Goal: Information Seeking & Learning: Understand process/instructions

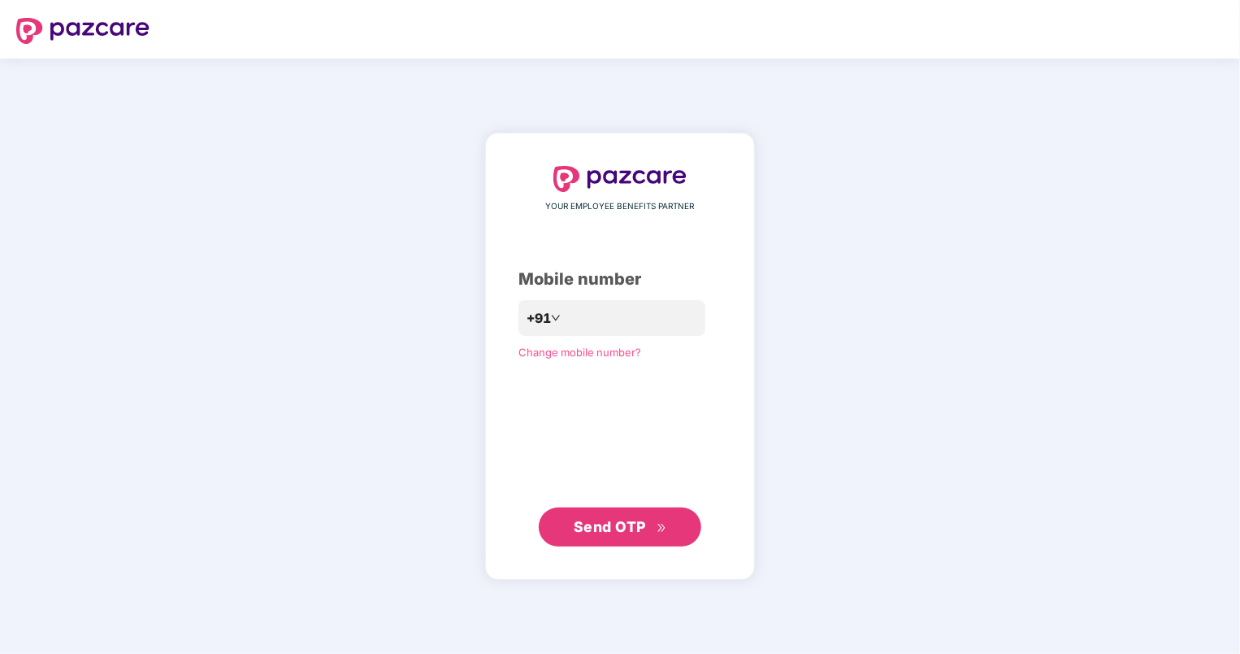
click at [609, 536] on span "Send OTP" at bounding box center [620, 526] width 93 height 23
click at [565, 312] on input "**********" at bounding box center [631, 318] width 133 height 26
type input "**********"
click at [649, 538] on button "Send OTP" at bounding box center [620, 526] width 163 height 39
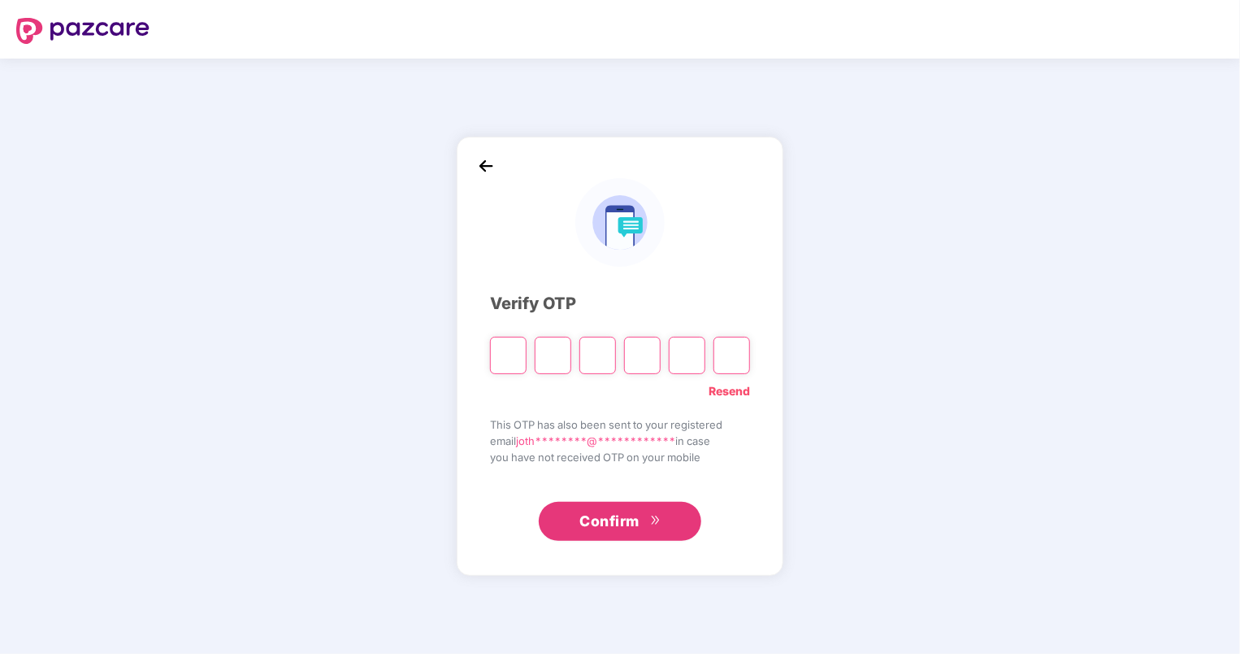
type input "*"
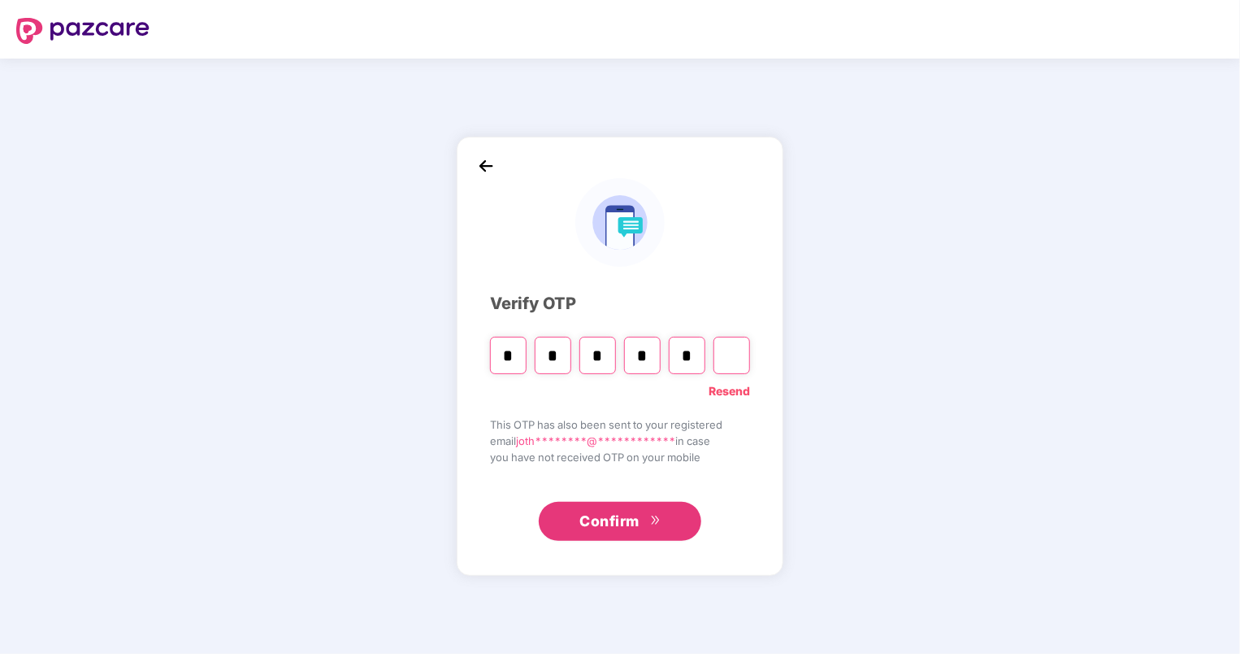
type input "*"
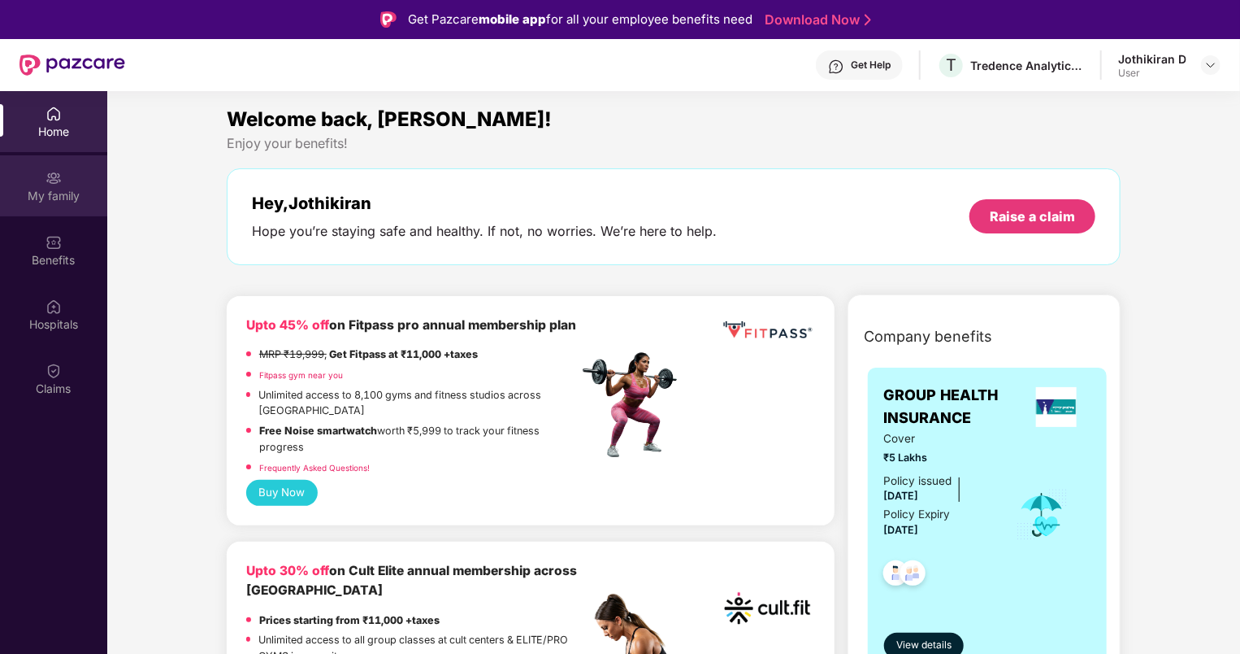
click at [73, 181] on div "My family" at bounding box center [53, 185] width 107 height 61
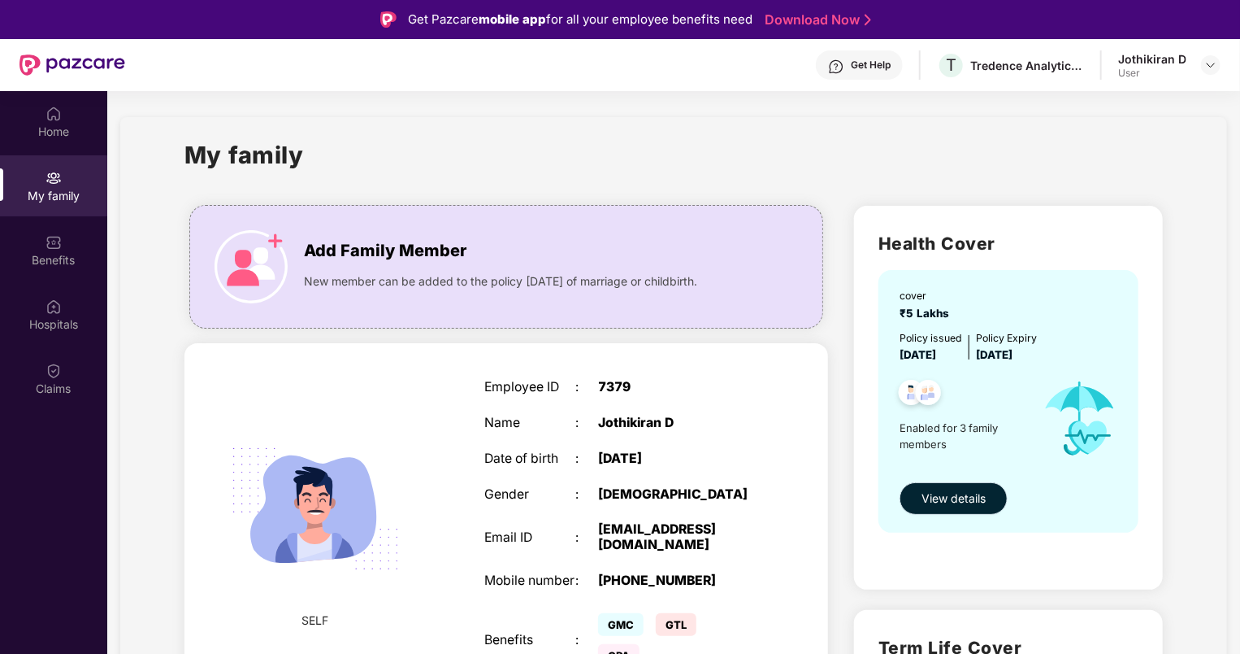
click at [979, 510] on button "View details" at bounding box center [954, 498] width 108 height 33
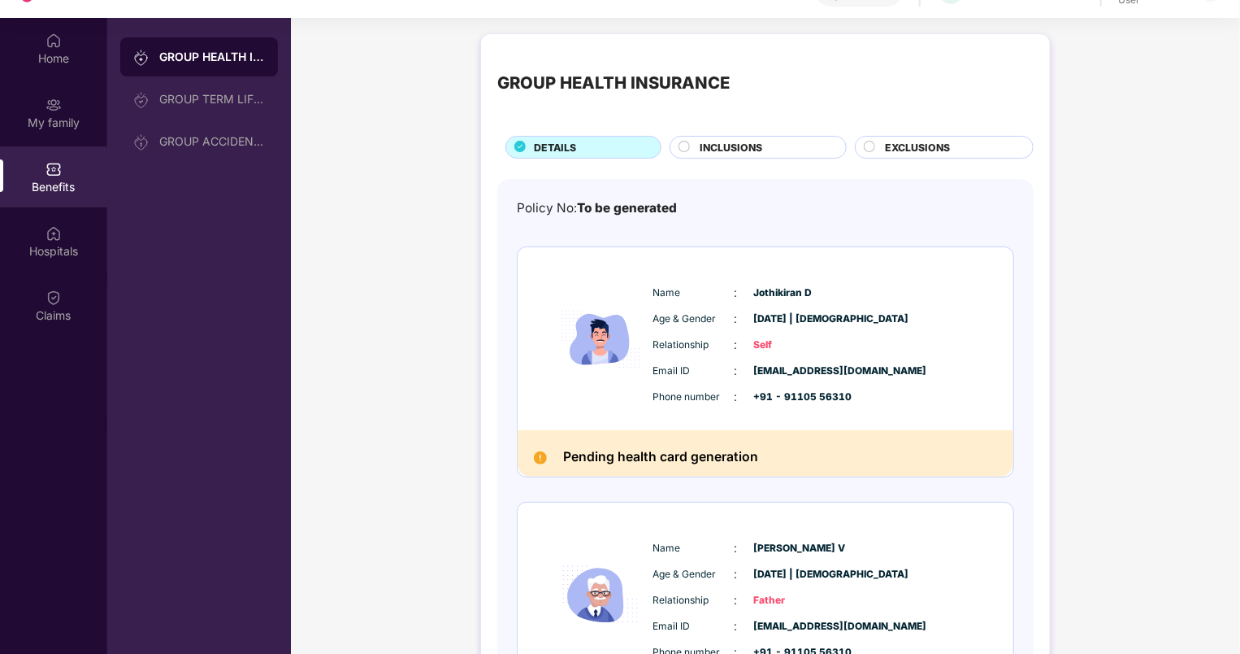
scroll to position [72, 0]
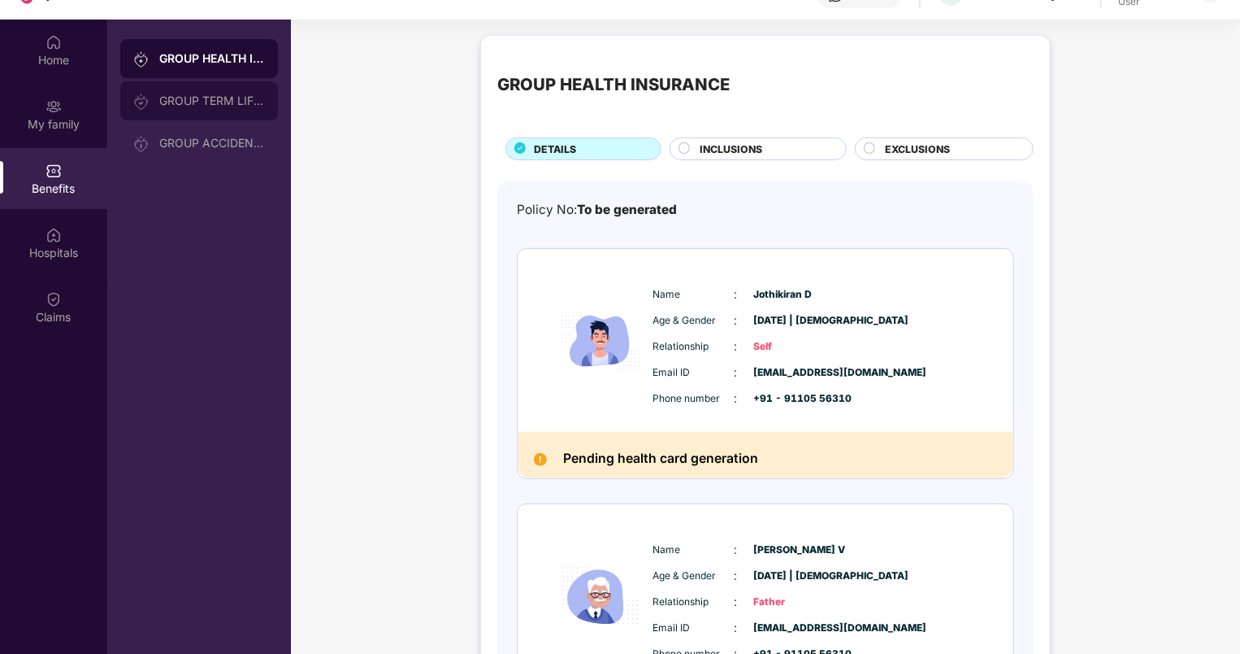
click at [211, 98] on div "GROUP TERM LIFE INSURANCE" at bounding box center [212, 100] width 106 height 13
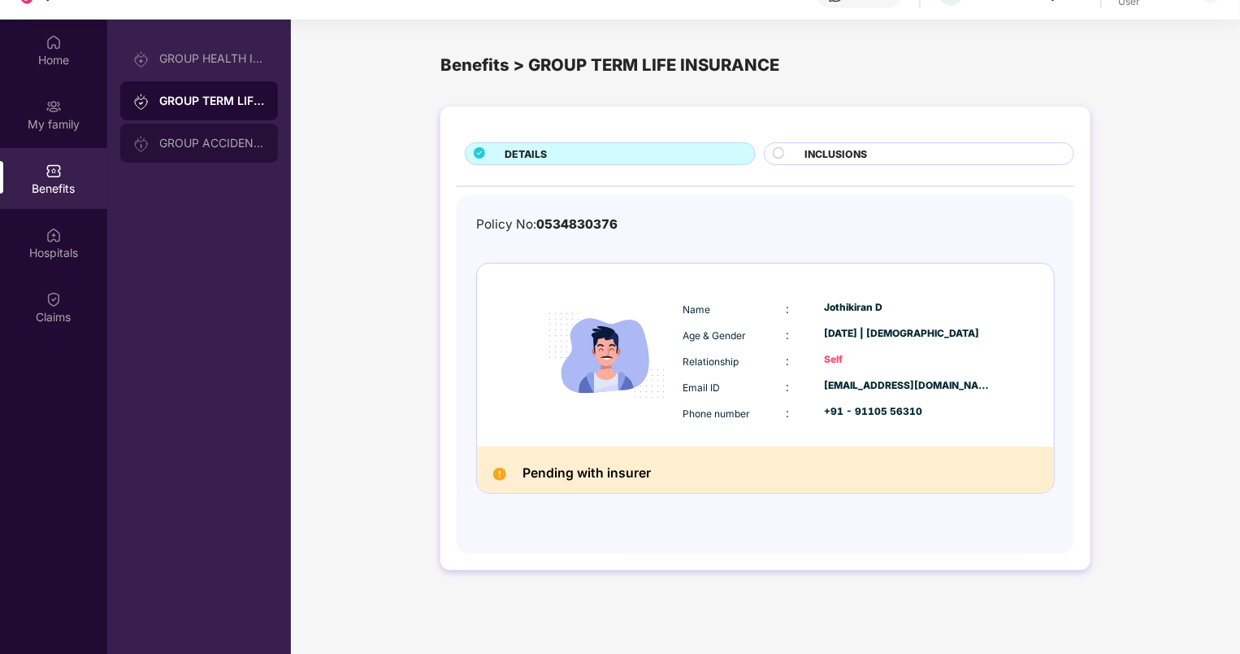
click at [247, 150] on div "GROUP ACCIDENTAL INSURANCE" at bounding box center [199, 143] width 158 height 39
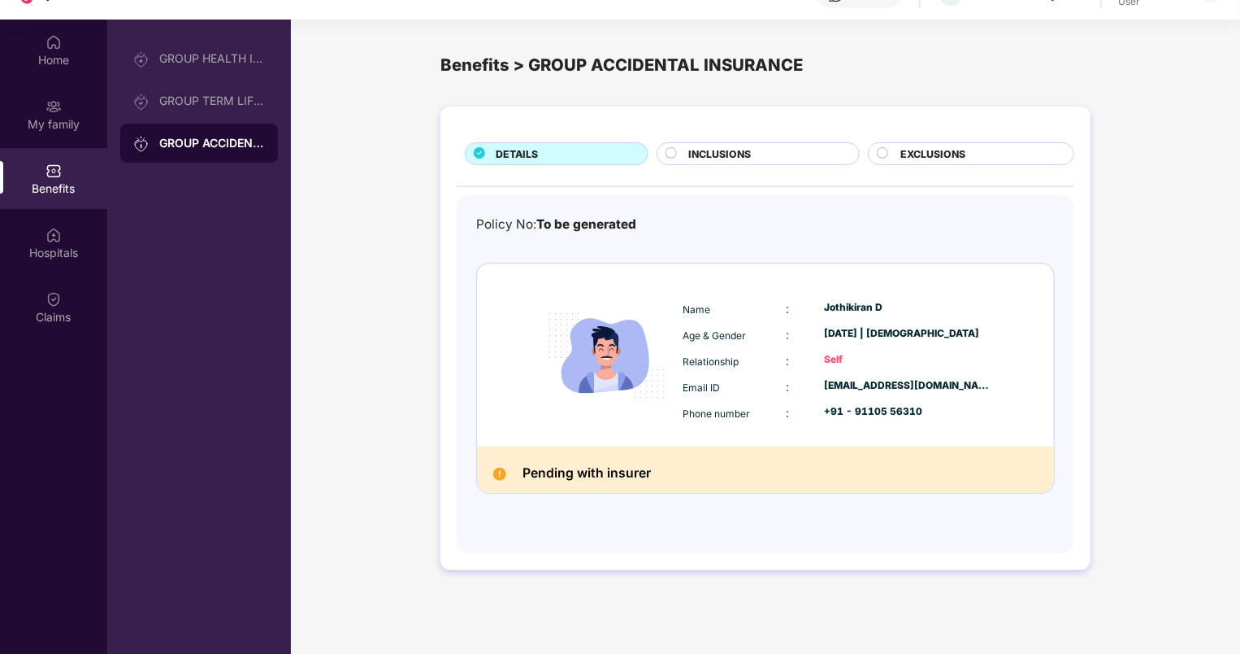
scroll to position [35, 0]
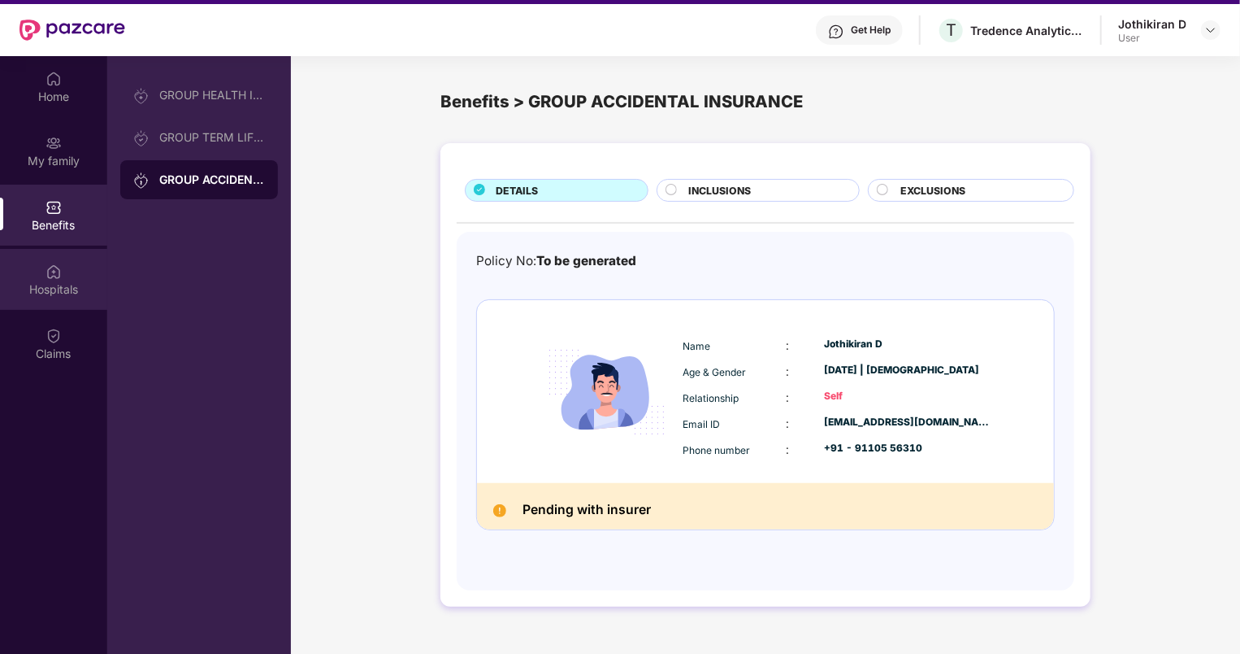
click at [55, 258] on div "Hospitals" at bounding box center [53, 279] width 107 height 61
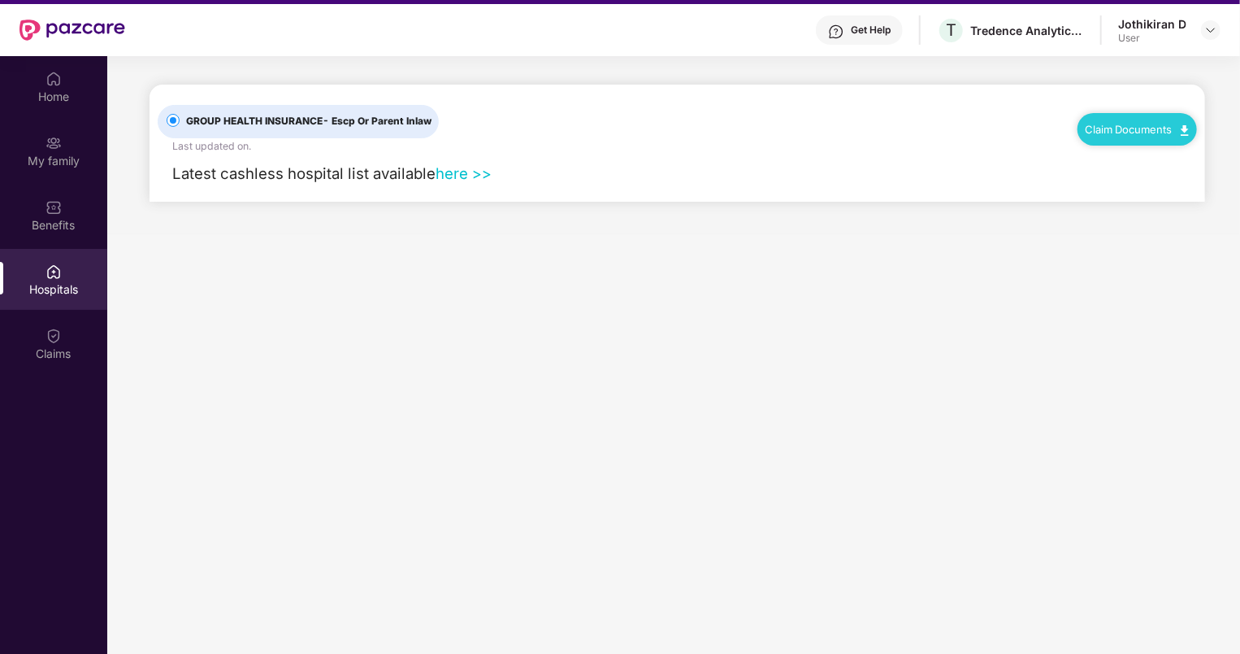
click at [457, 167] on link "here >>" at bounding box center [464, 173] width 56 height 18
click at [1151, 128] on link "Claim Documents" at bounding box center [1137, 129] width 103 height 13
click at [1180, 158] on link "Claim Form" at bounding box center [1145, 157] width 106 height 35
click at [1186, 123] on link "Claim Documents" at bounding box center [1137, 129] width 103 height 13
click at [1184, 189] on link "Claim Process" at bounding box center [1145, 189] width 106 height 35
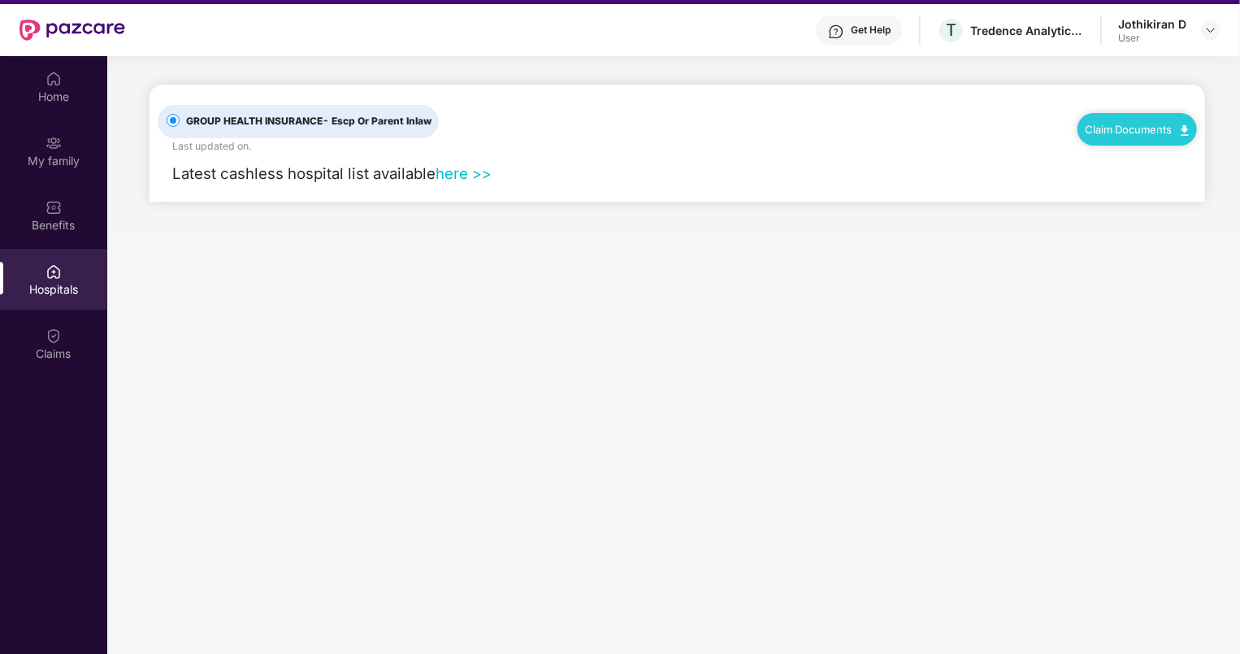
click at [1170, 134] on div "Claim Documents" at bounding box center [1137, 129] width 119 height 33
click at [1191, 132] on div "Claim Documents" at bounding box center [1137, 129] width 119 height 33
click at [1171, 124] on link "Claim Documents" at bounding box center [1137, 129] width 103 height 13
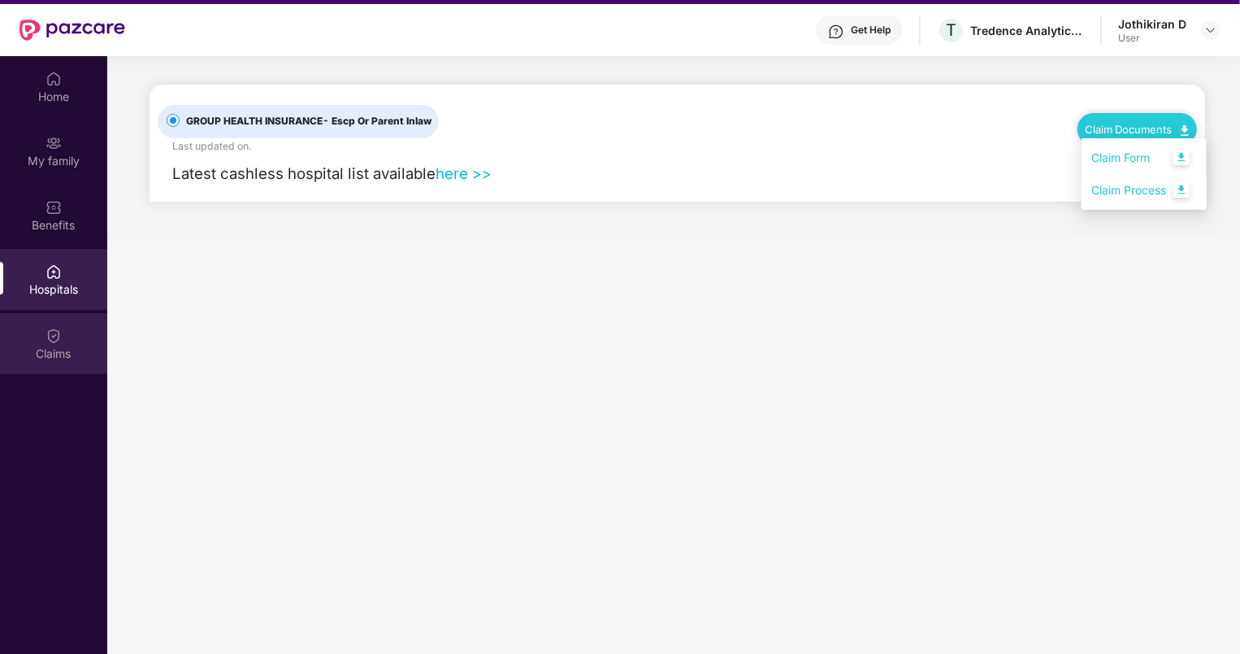
click at [63, 315] on div "Claims" at bounding box center [53, 343] width 107 height 61
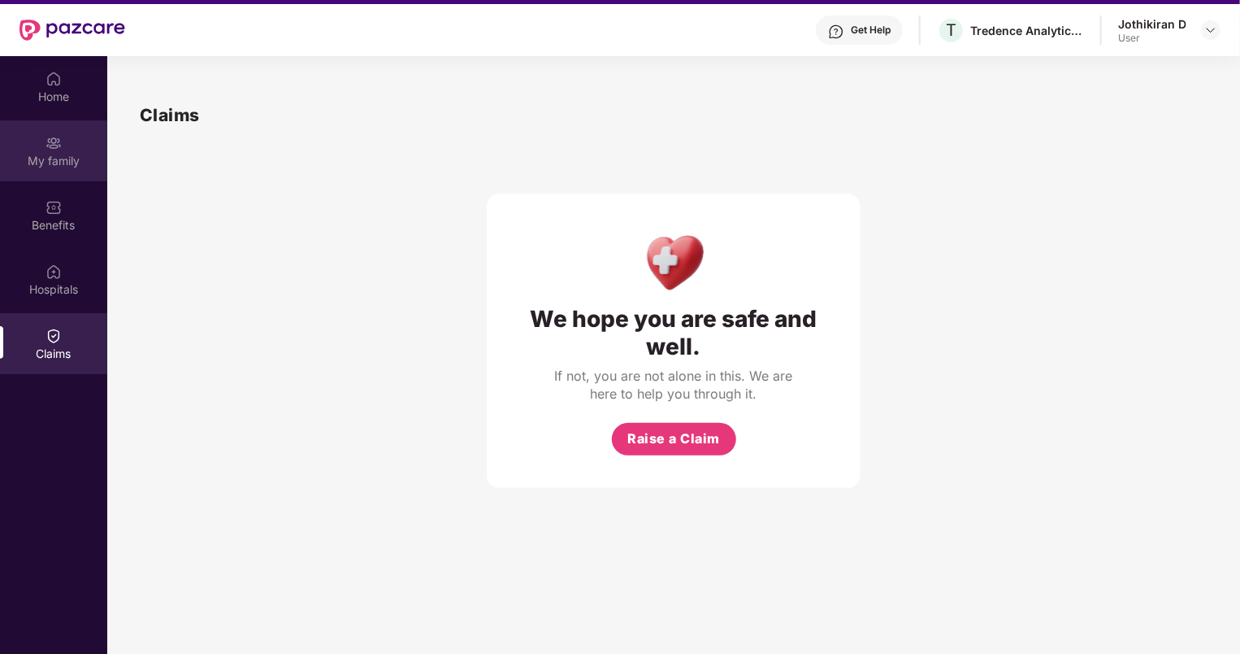
click at [55, 128] on div "My family" at bounding box center [53, 150] width 107 height 61
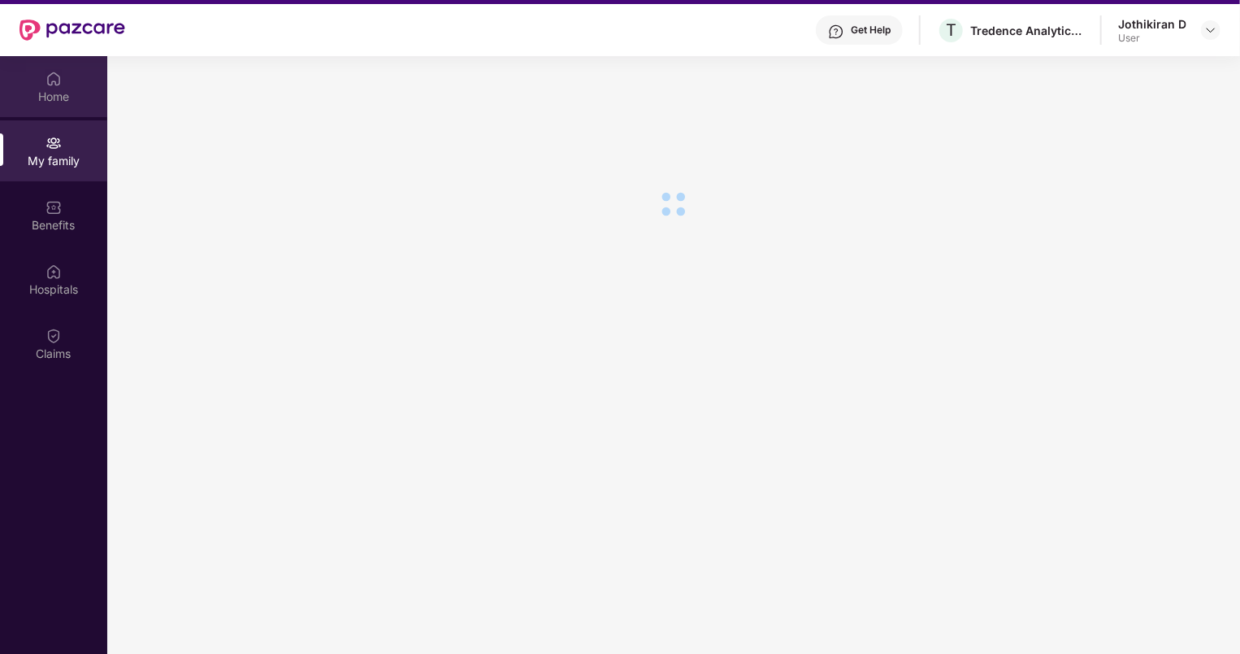
click at [64, 101] on div "Home" at bounding box center [53, 97] width 107 height 16
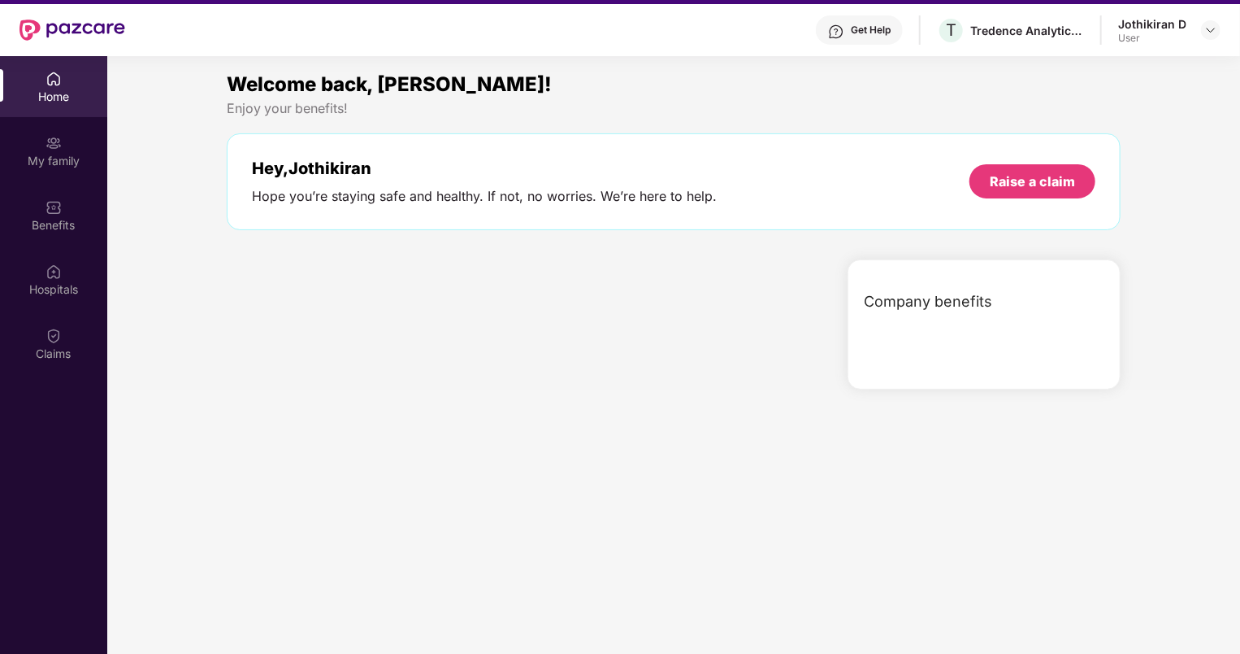
click at [64, 101] on div "Home" at bounding box center [53, 97] width 107 height 16
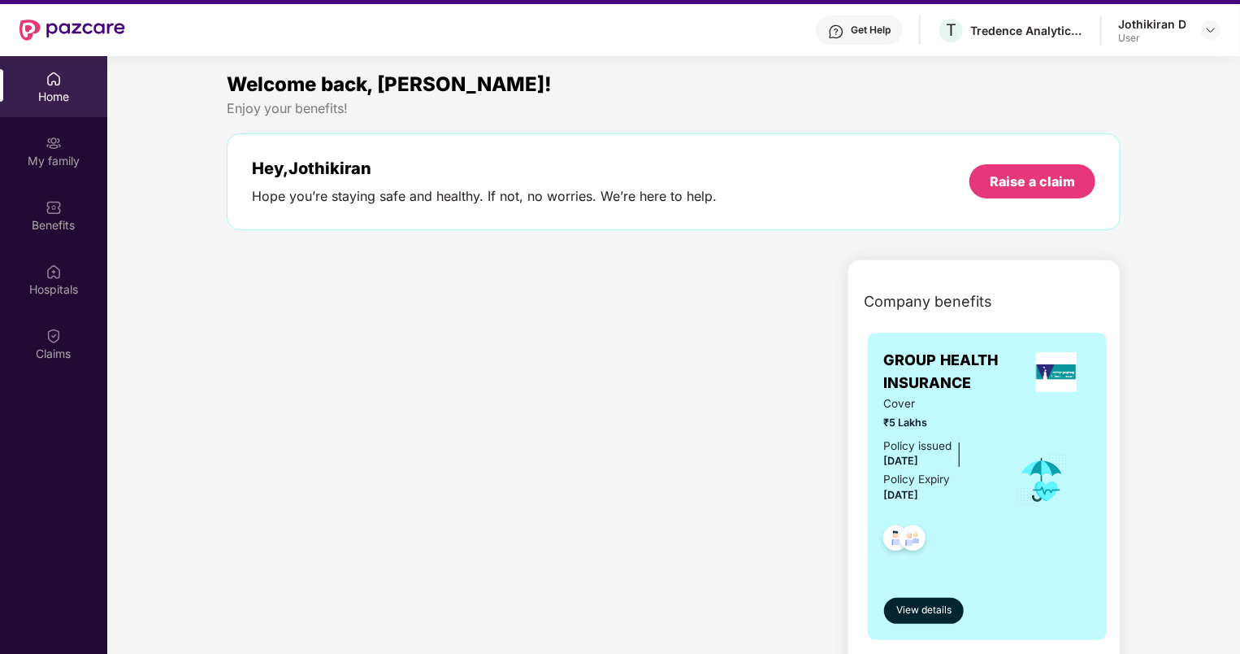
click at [64, 101] on div "Home" at bounding box center [53, 97] width 107 height 16
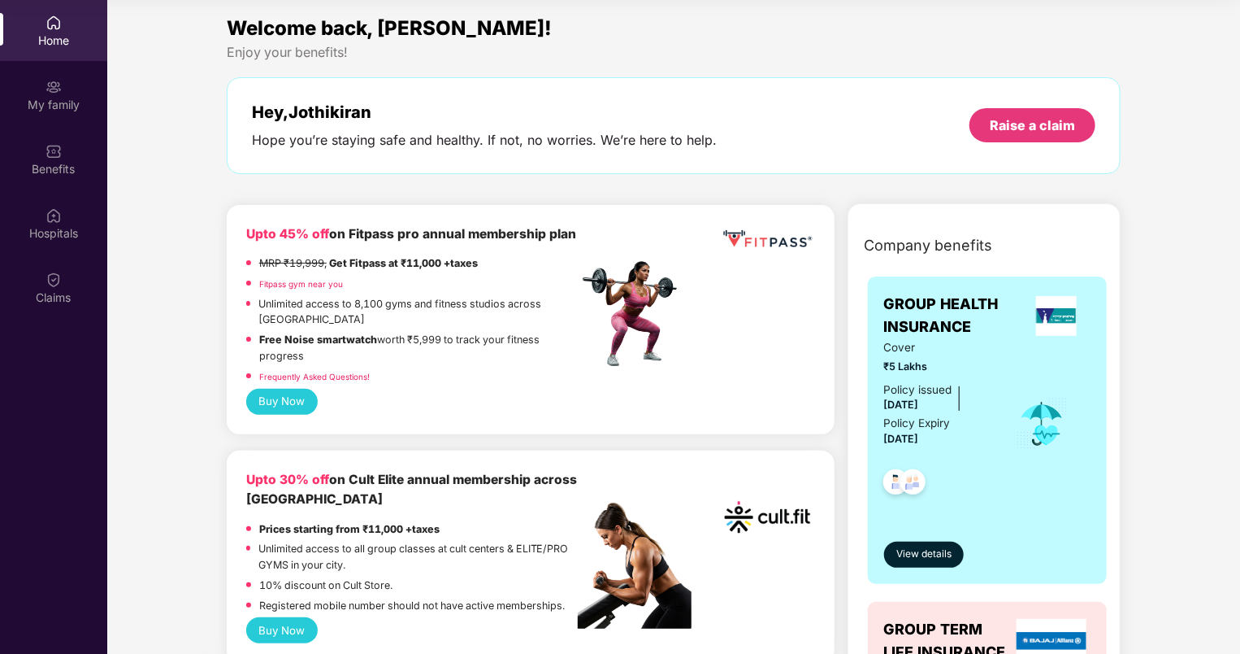
scroll to position [0, 0]
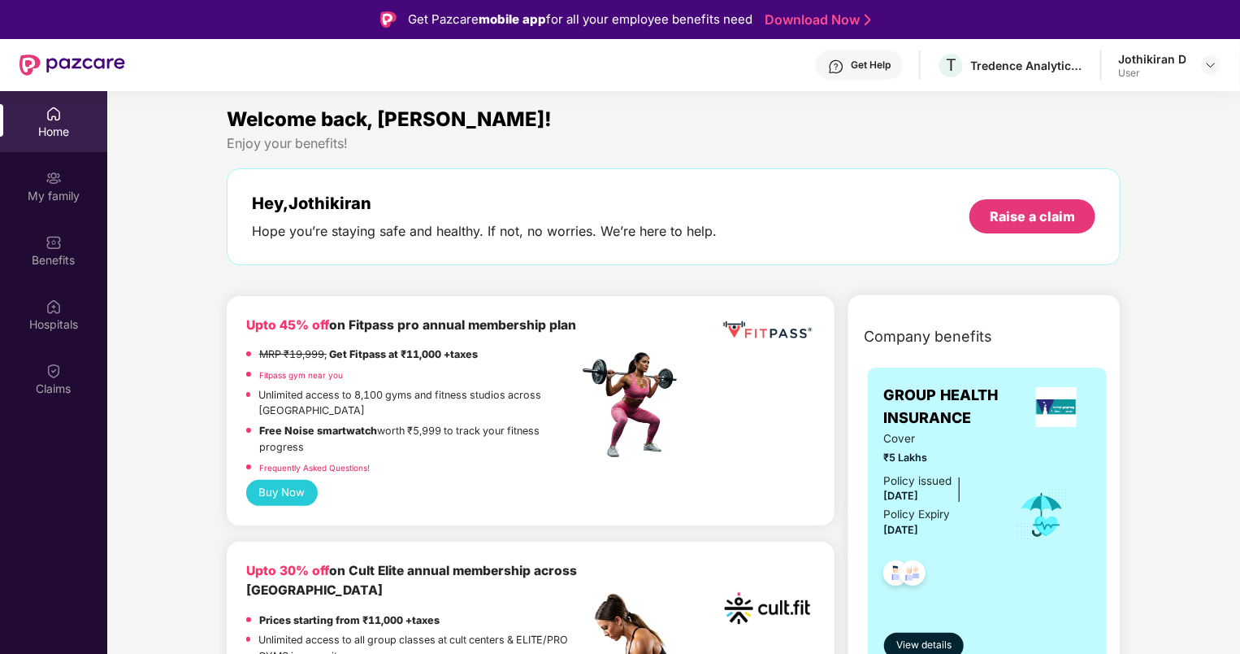
click at [1163, 71] on div "User" at bounding box center [1153, 73] width 68 height 13
click at [1205, 65] on img at bounding box center [1211, 65] width 13 height 13
click at [1053, 103] on div "Logout" at bounding box center [1134, 104] width 211 height 32
